Goal: Transaction & Acquisition: Purchase product/service

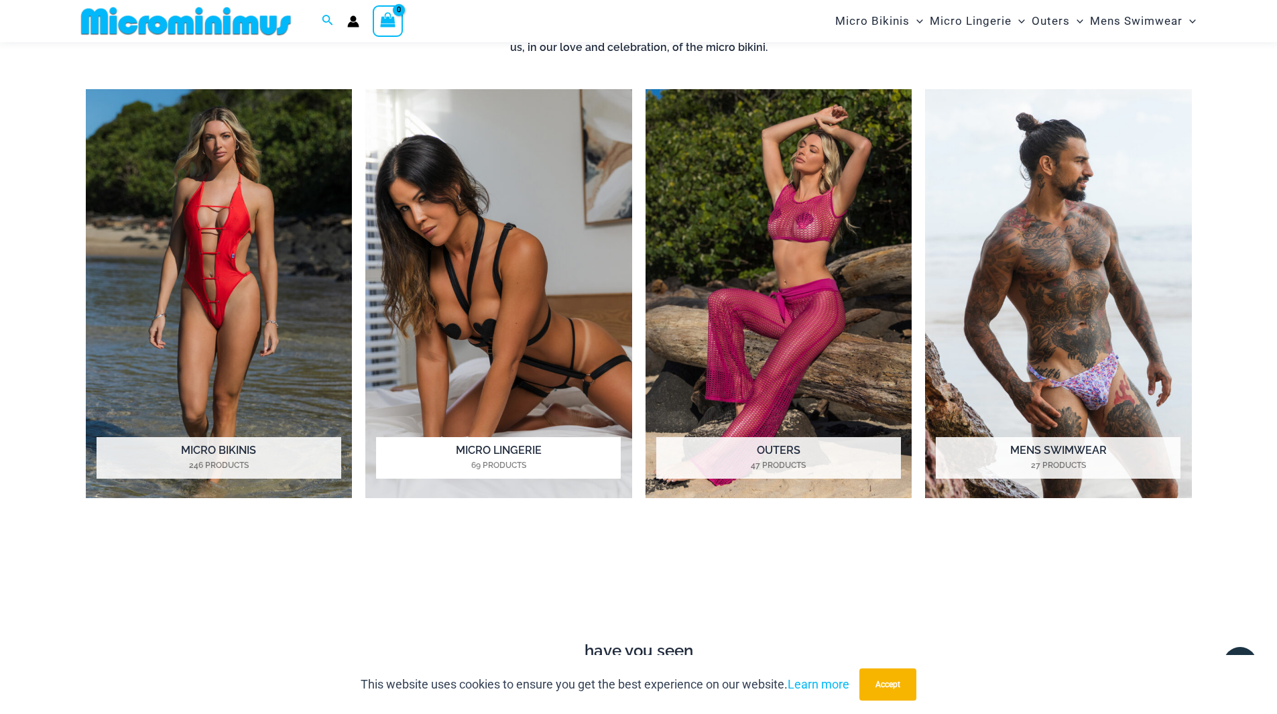
scroll to position [660, 0]
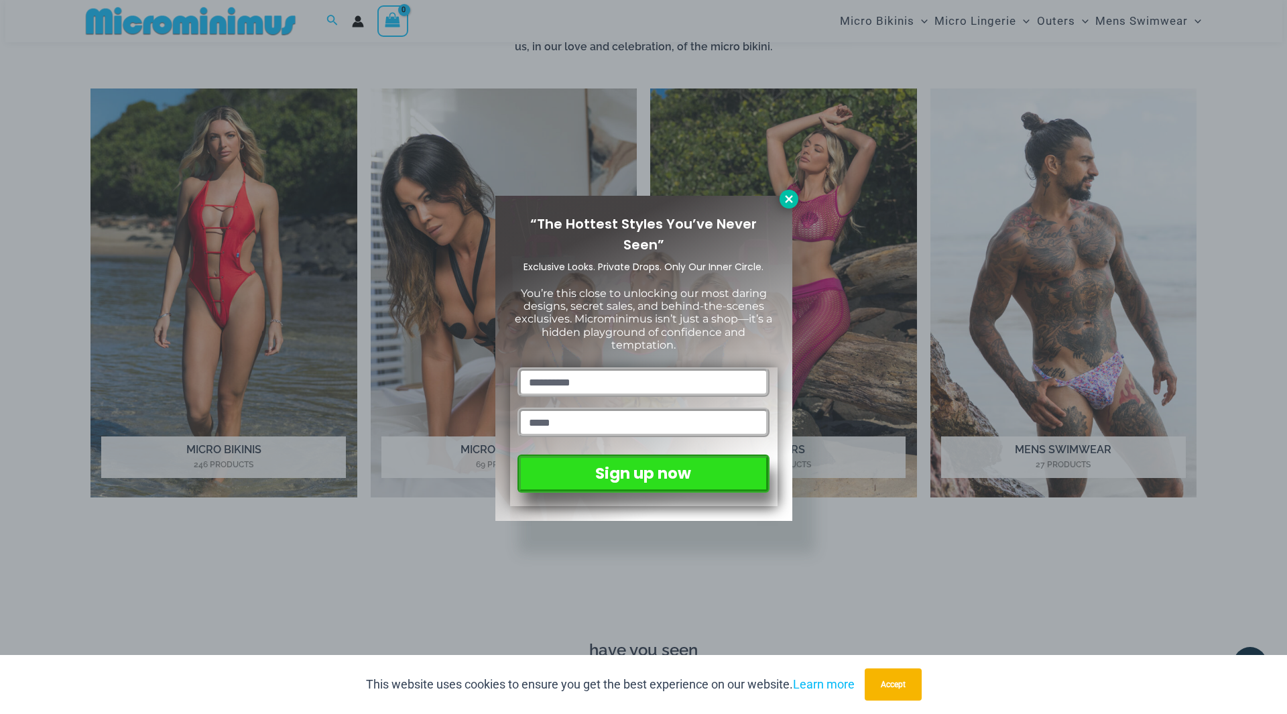
click at [787, 194] on icon at bounding box center [789, 199] width 12 height 12
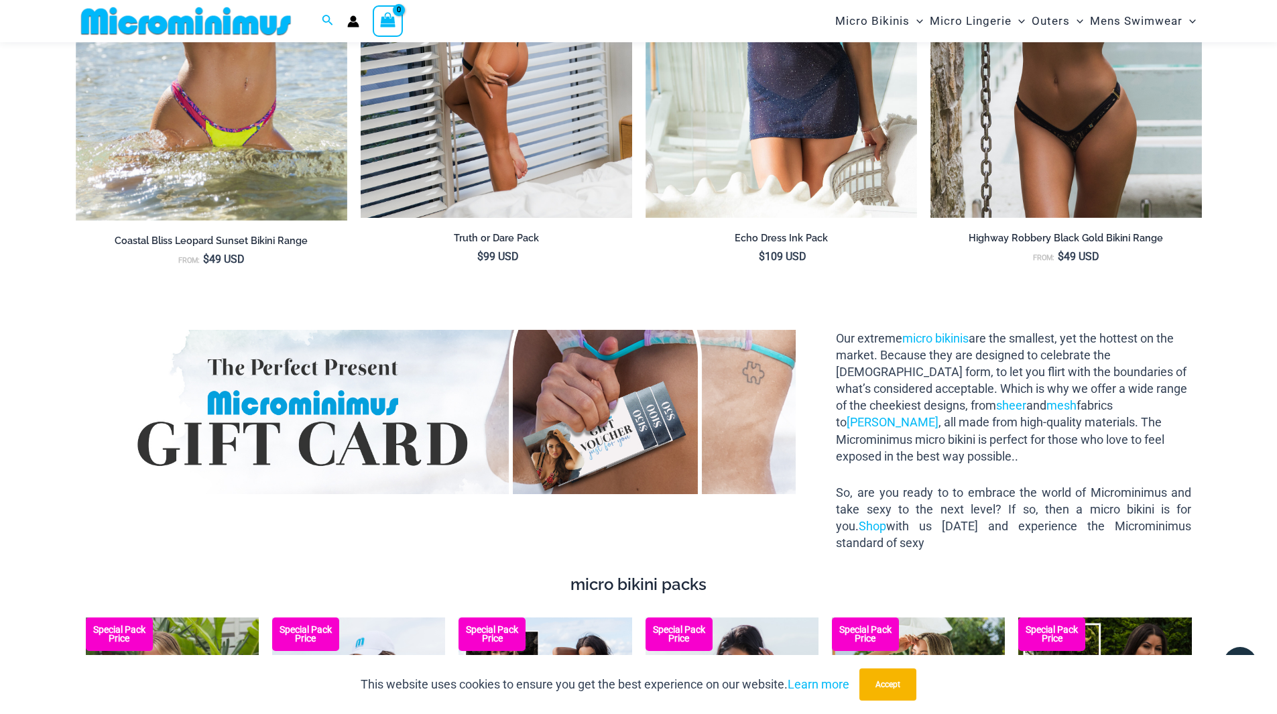
scroll to position [1800, 0]
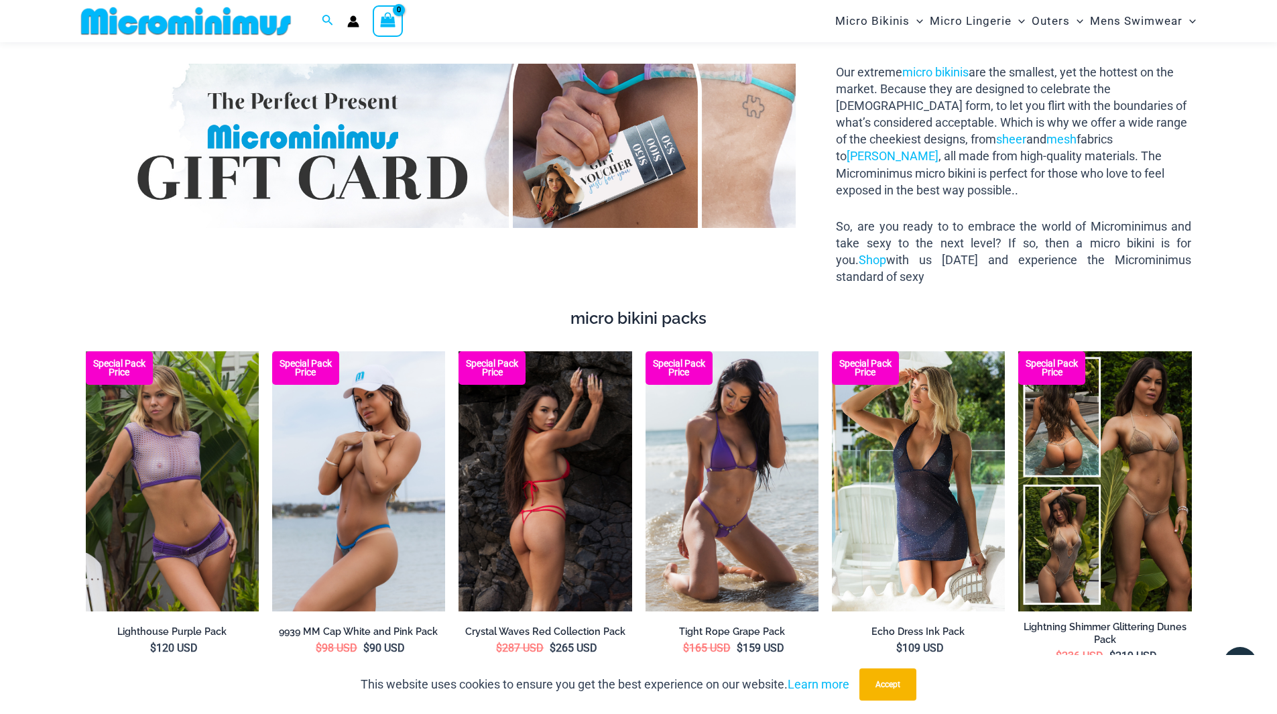
click at [554, 478] on img at bounding box center [545, 481] width 173 height 260
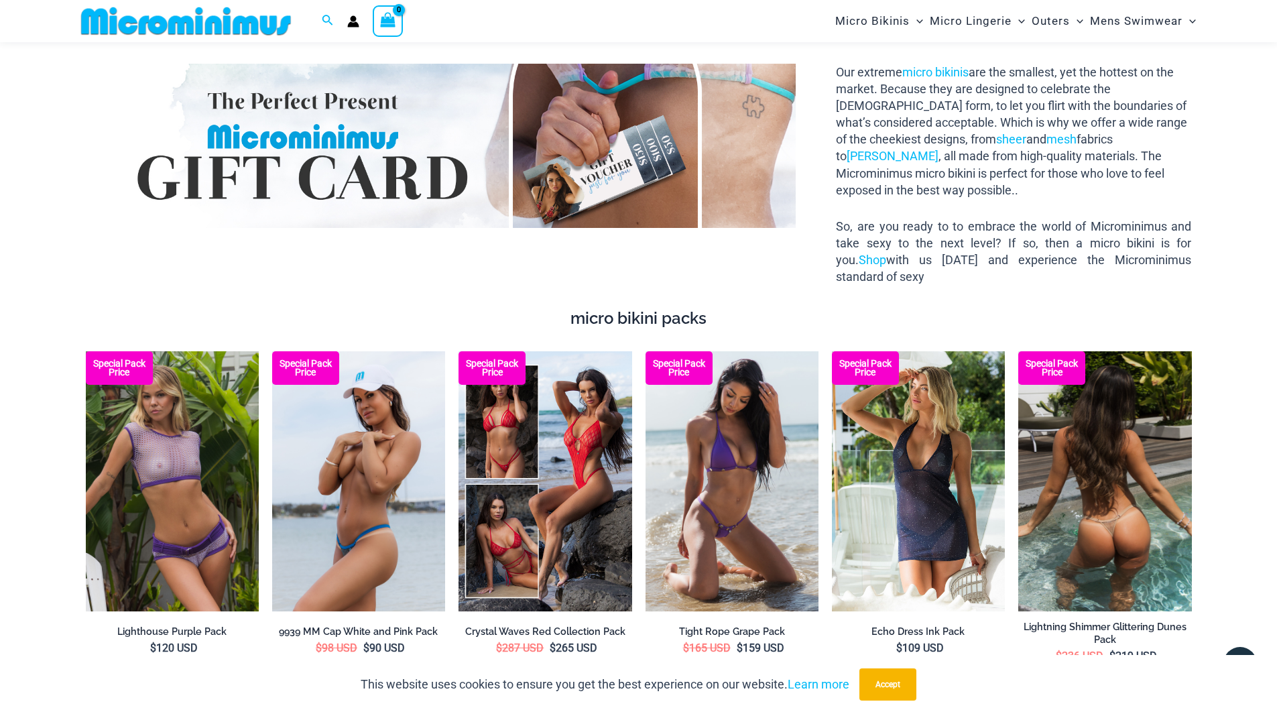
click at [1107, 504] on img at bounding box center [1104, 481] width 173 height 260
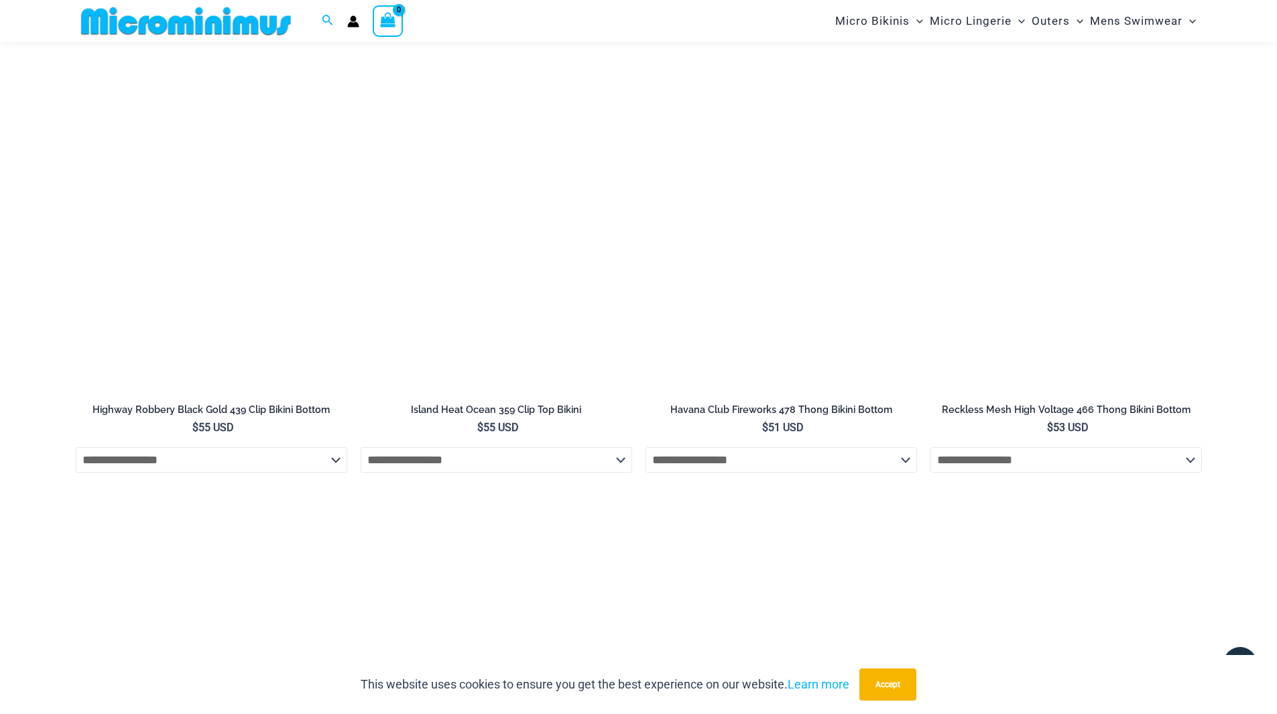
scroll to position [3006, 0]
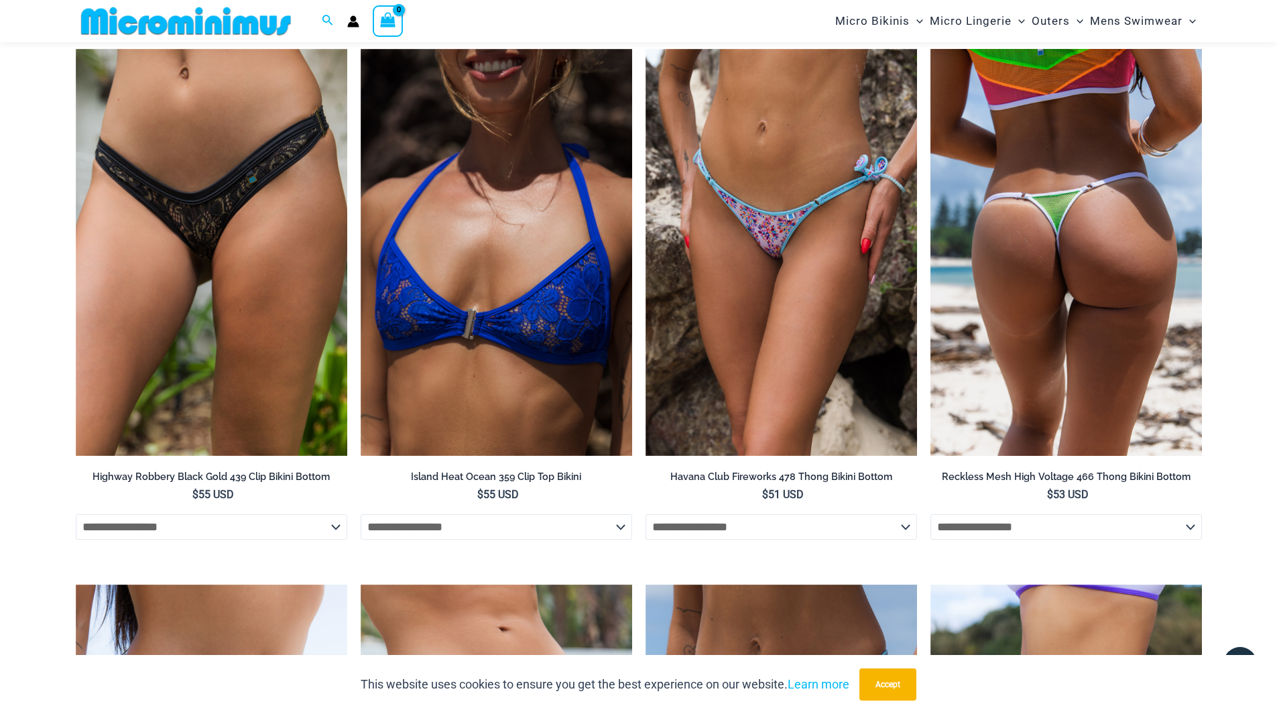
click at [1146, 449] on li "**********" at bounding box center [1067, 302] width 272 height 506
click at [1071, 253] on img at bounding box center [1067, 253] width 272 height 408
click at [1041, 314] on img at bounding box center [1067, 253] width 272 height 408
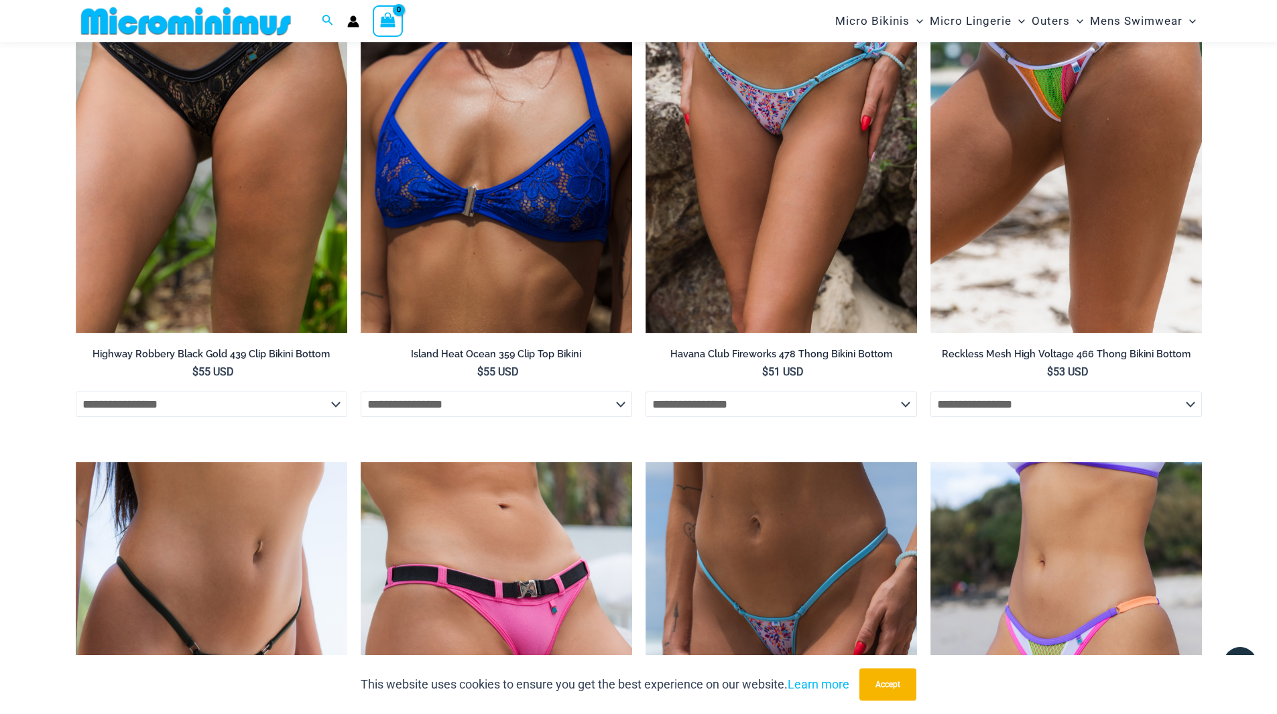
scroll to position [3275, 0]
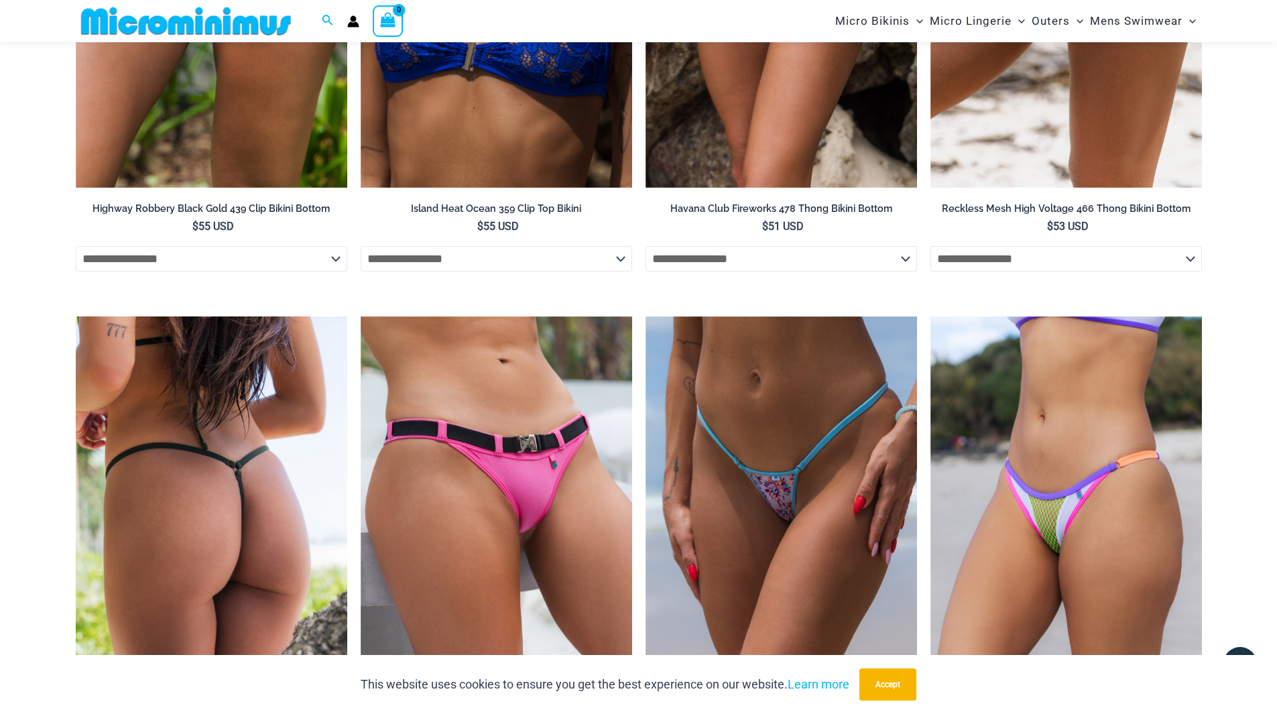
click at [211, 465] on img at bounding box center [212, 520] width 272 height 408
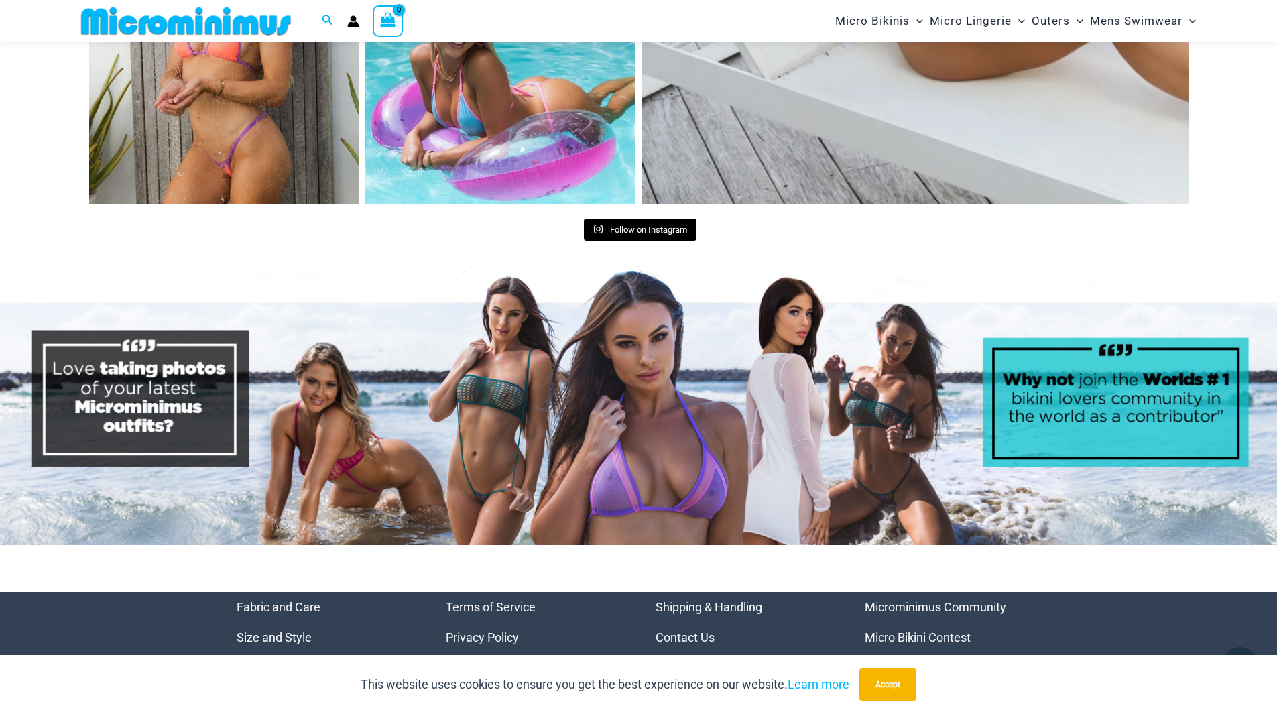
scroll to position [6336, 0]
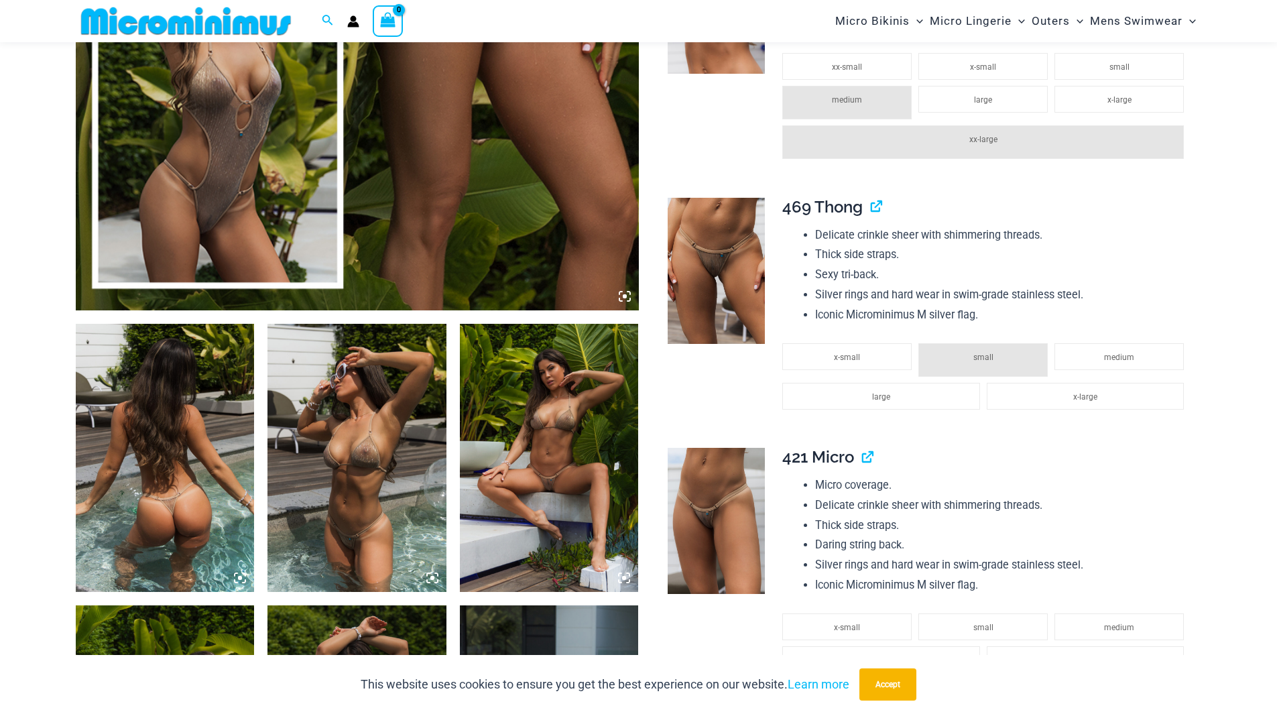
scroll to position [658, 0]
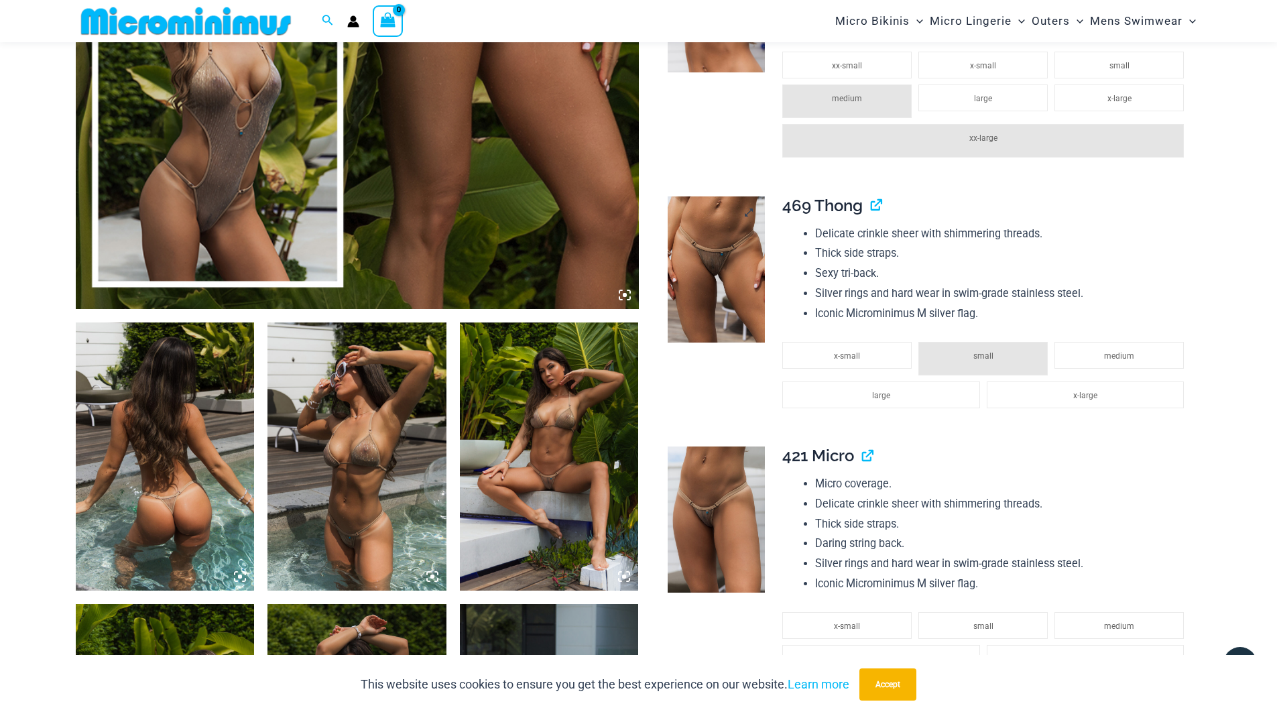
click at [716, 273] on img at bounding box center [716, 269] width 97 height 146
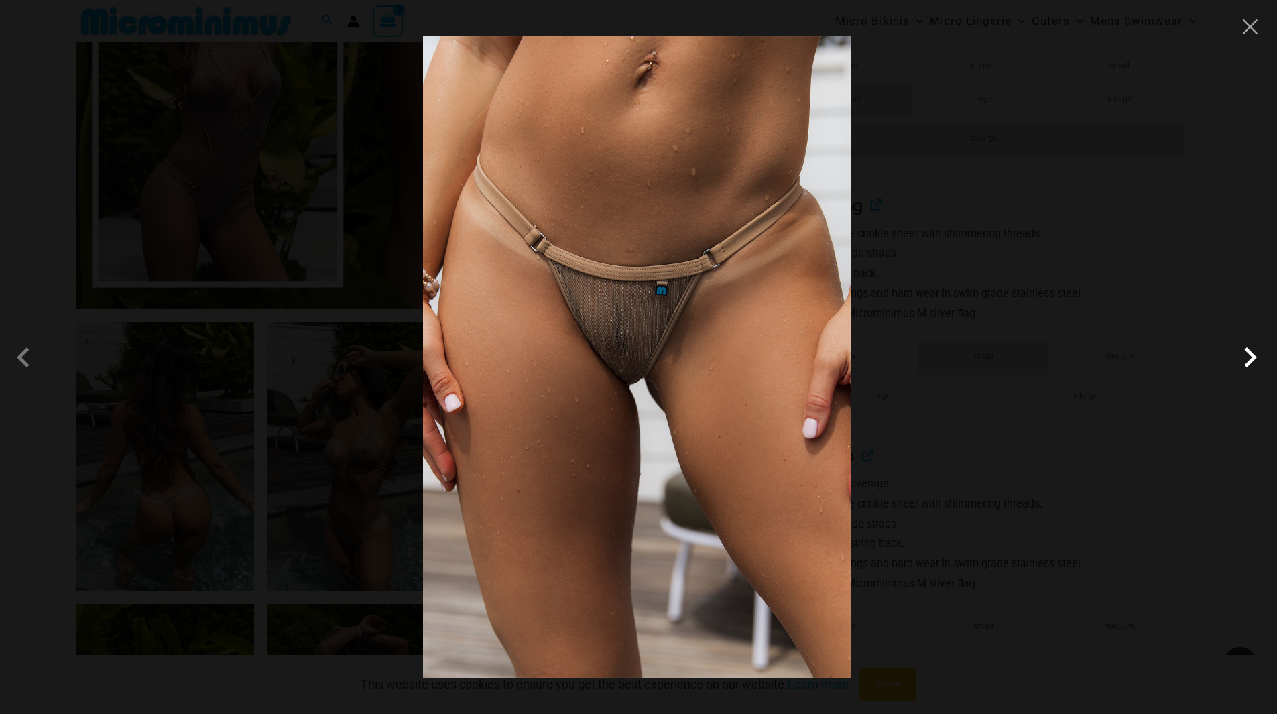
click at [1252, 355] on span at bounding box center [1250, 357] width 40 height 40
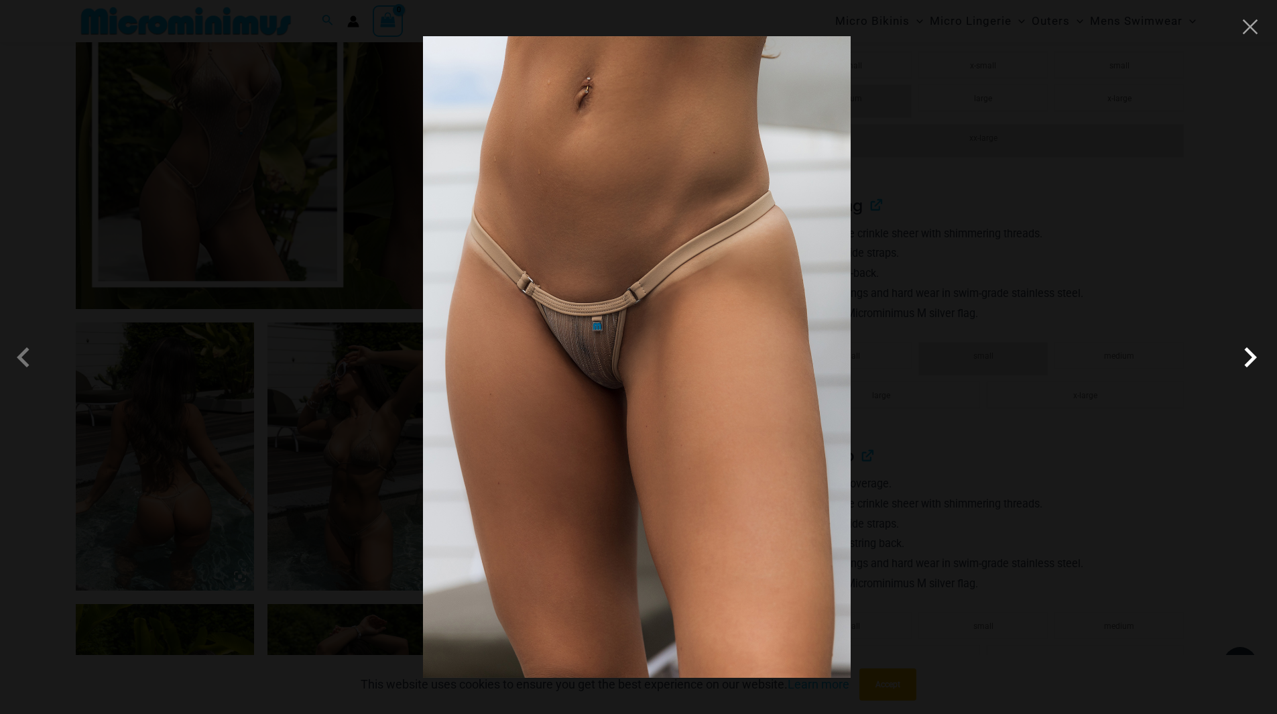
click at [1252, 355] on span at bounding box center [1250, 357] width 40 height 40
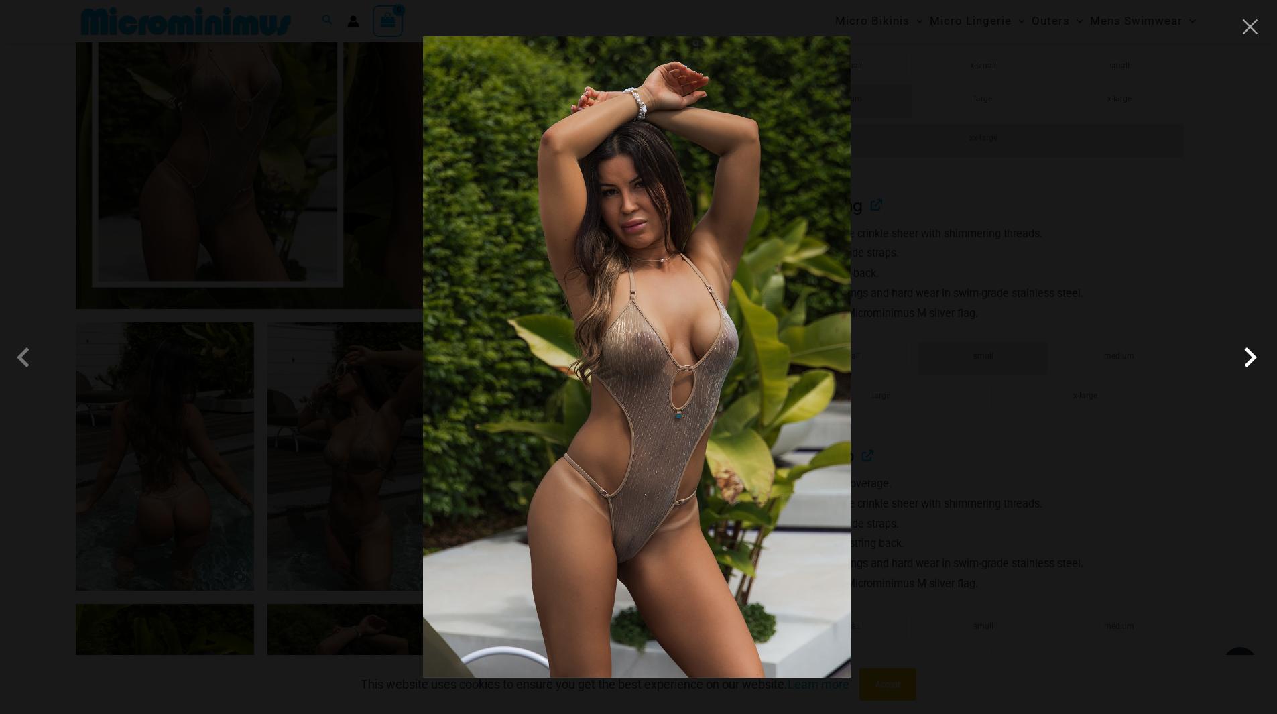
click at [1252, 355] on span at bounding box center [1250, 357] width 40 height 40
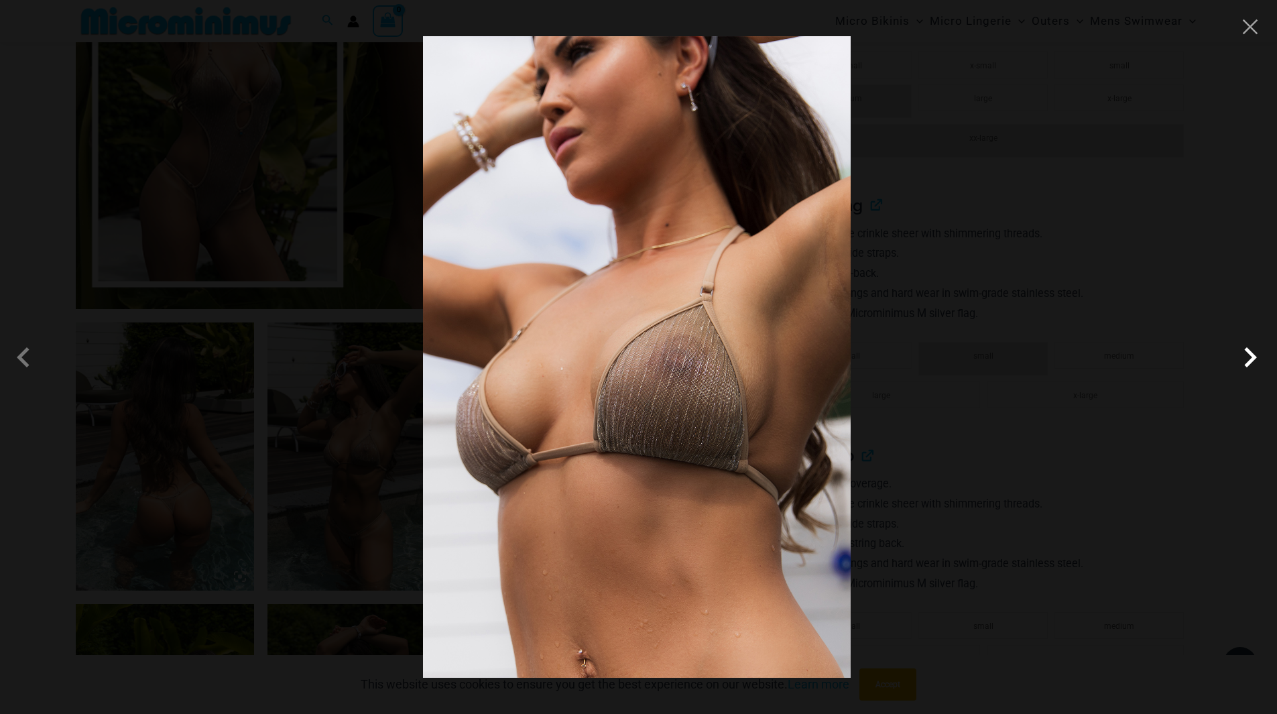
click at [1252, 355] on span at bounding box center [1250, 357] width 40 height 40
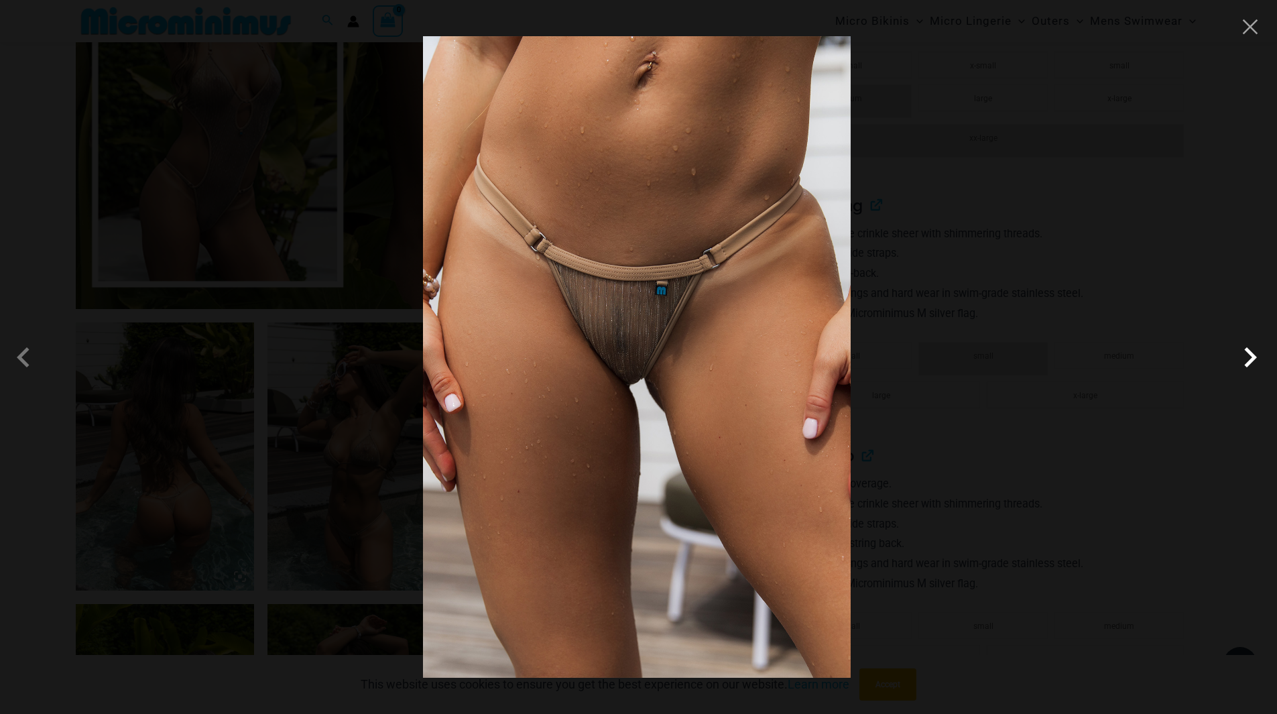
click at [1252, 355] on span at bounding box center [1250, 357] width 40 height 40
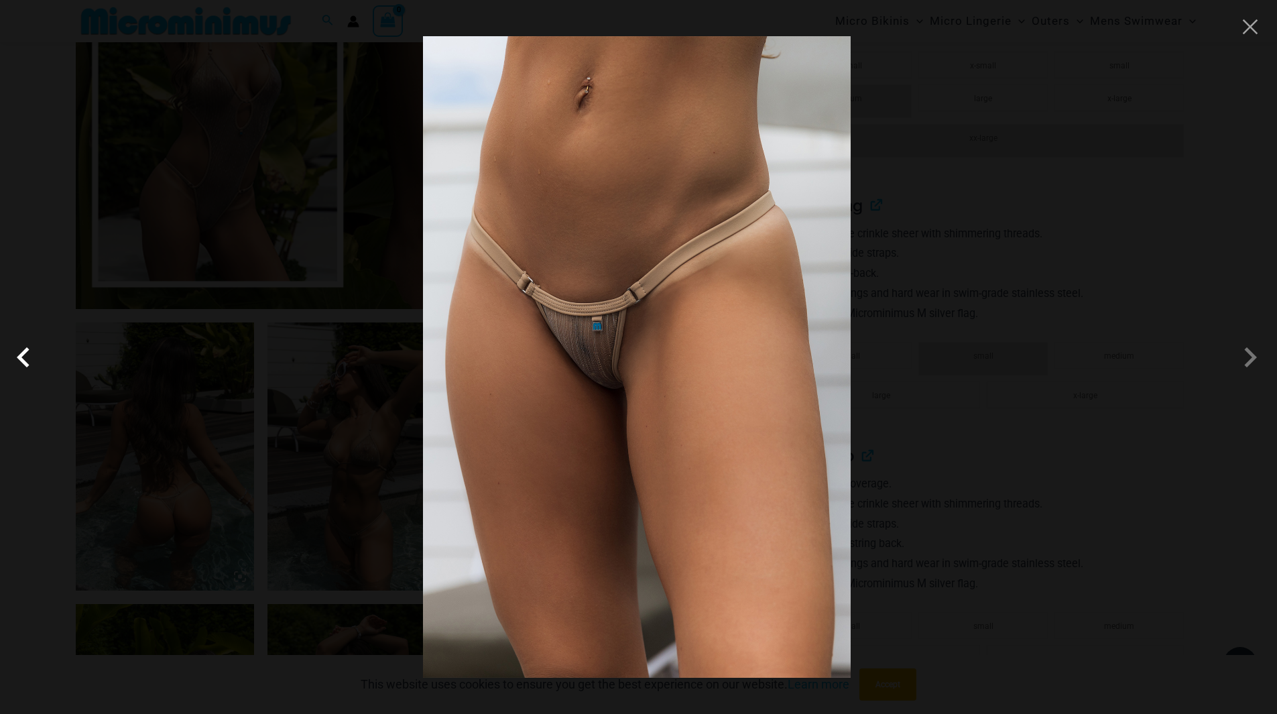
click at [32, 357] on span at bounding box center [27, 357] width 40 height 40
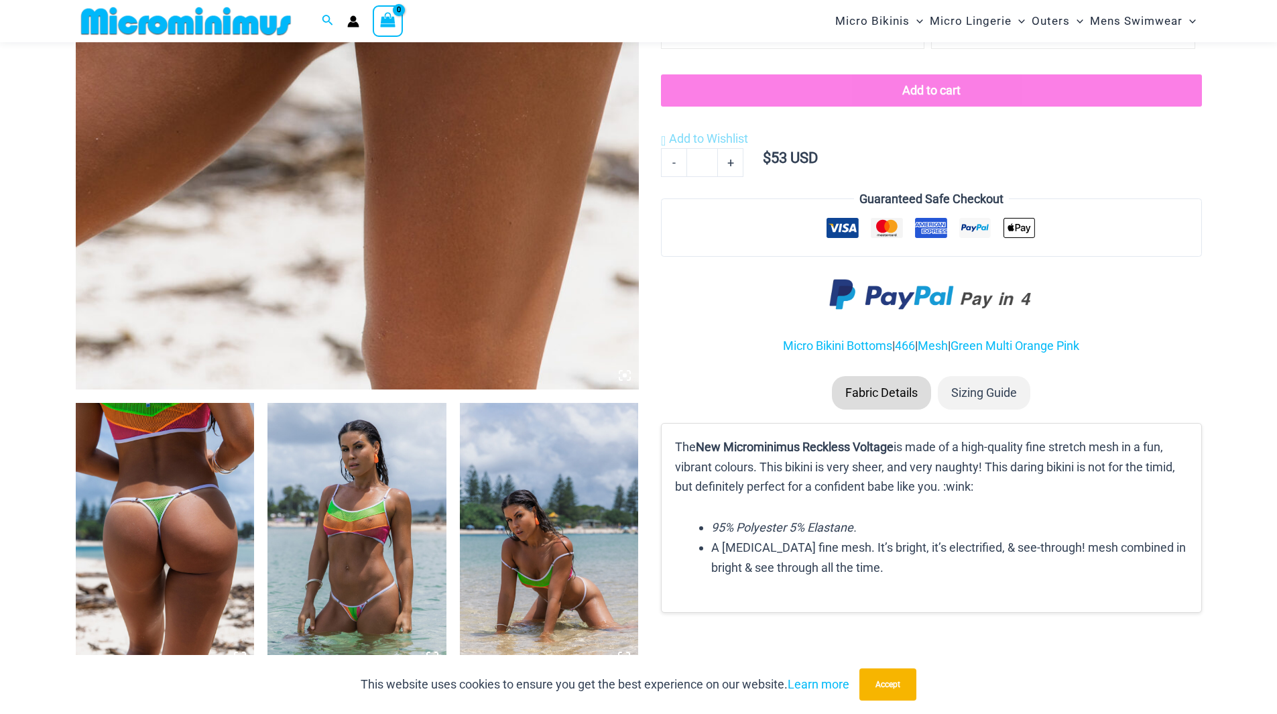
scroll to position [591, 0]
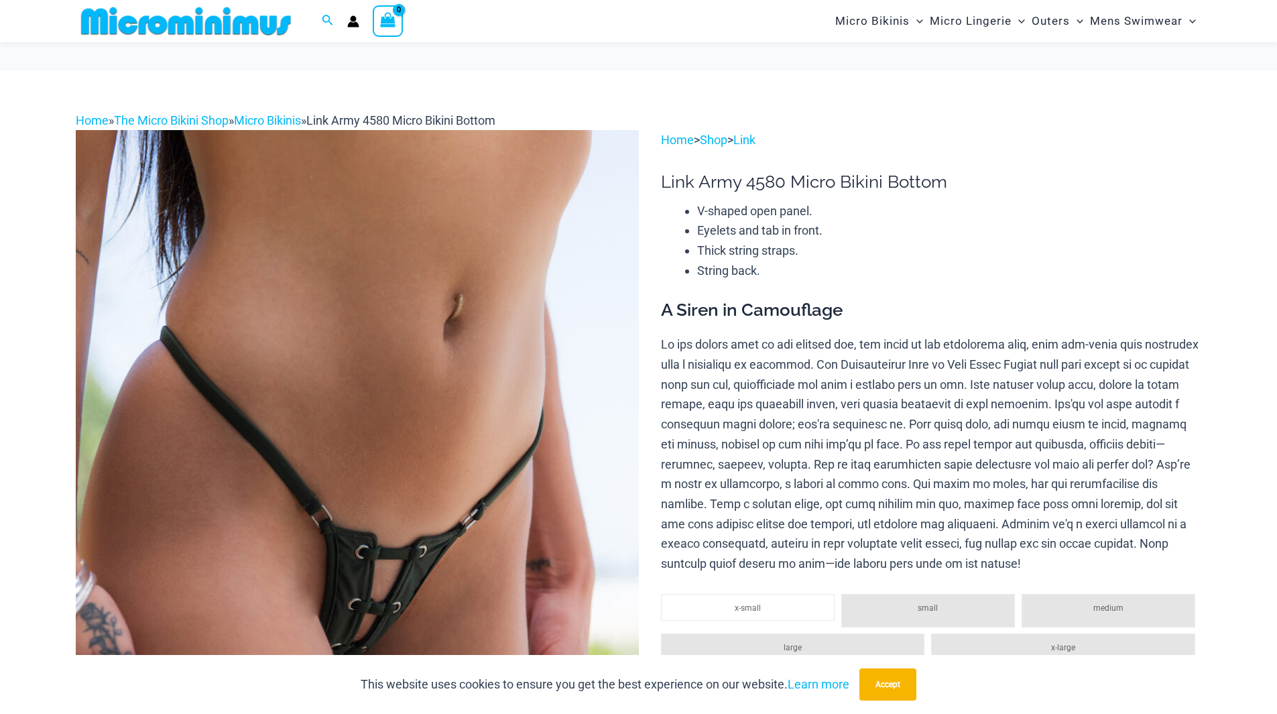
scroll to position [256, 0]
